Goal: Find specific page/section

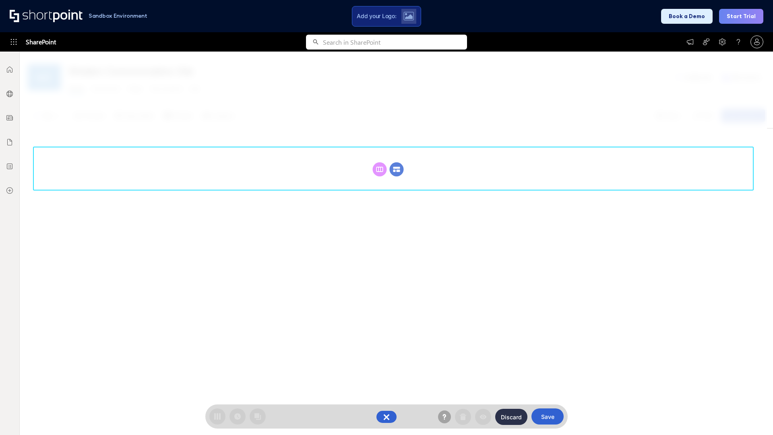
click at [397, 169] on circle at bounding box center [397, 169] width 14 height 14
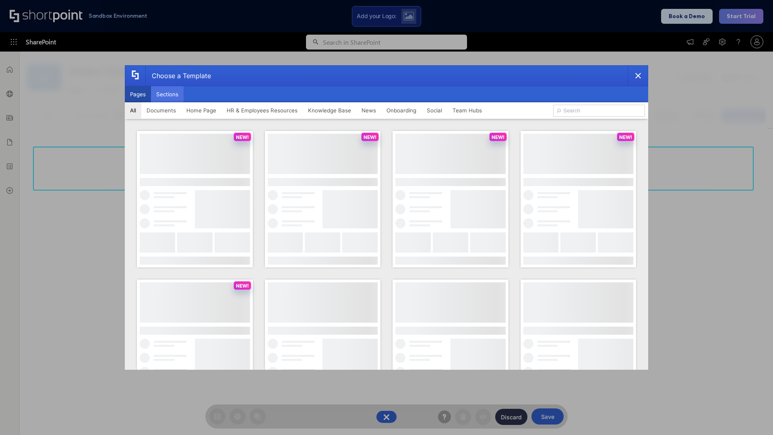
click at [167, 94] on button "Sections" at bounding box center [167, 94] width 33 height 16
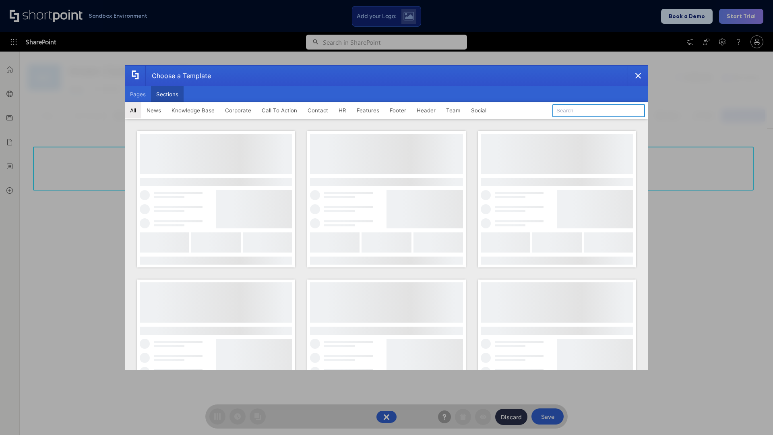
type input "Announcements"
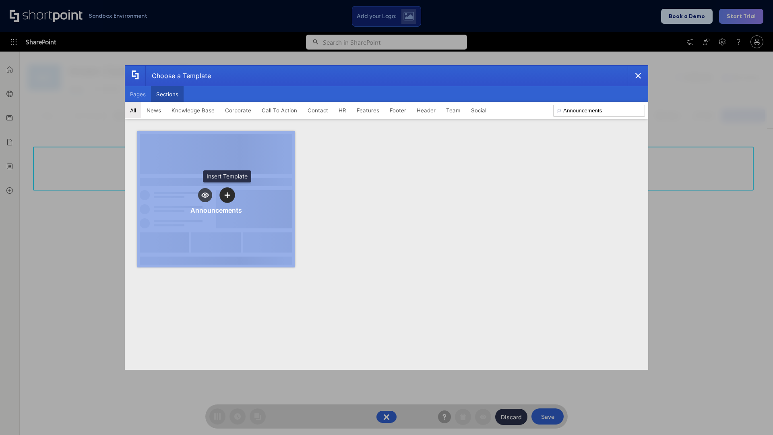
click at [227, 195] on icon "template selector" at bounding box center [227, 195] width 6 height 6
